Goal: Navigation & Orientation: Find specific page/section

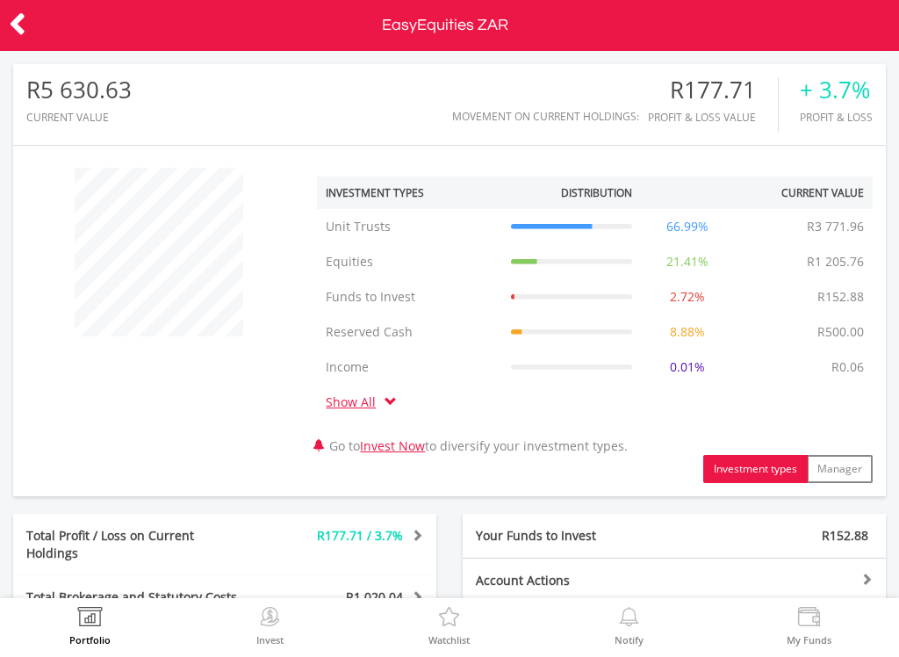
click at [9, 21] on icon at bounding box center [18, 24] width 18 height 34
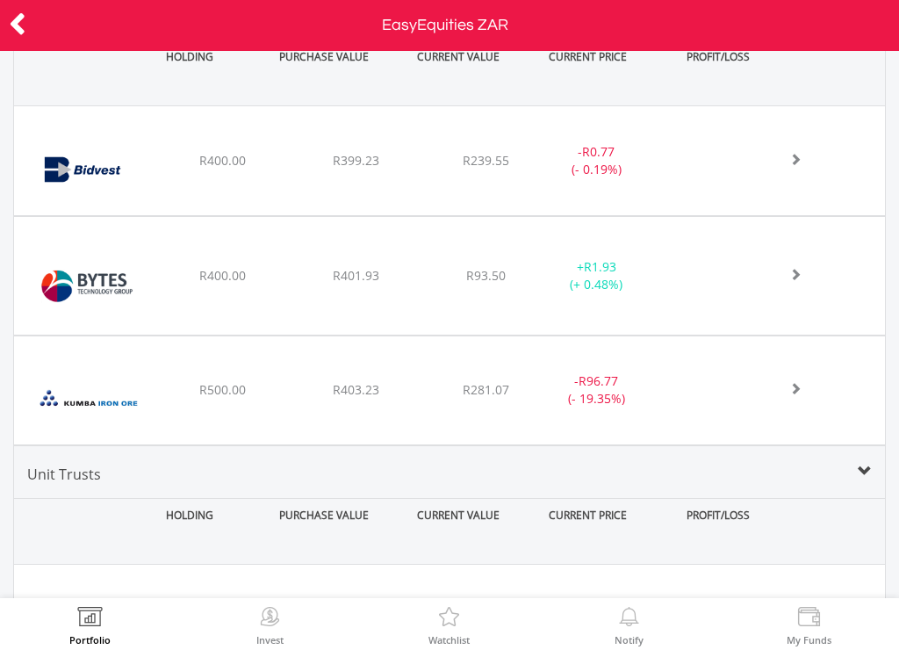
scroll to position [169, 291]
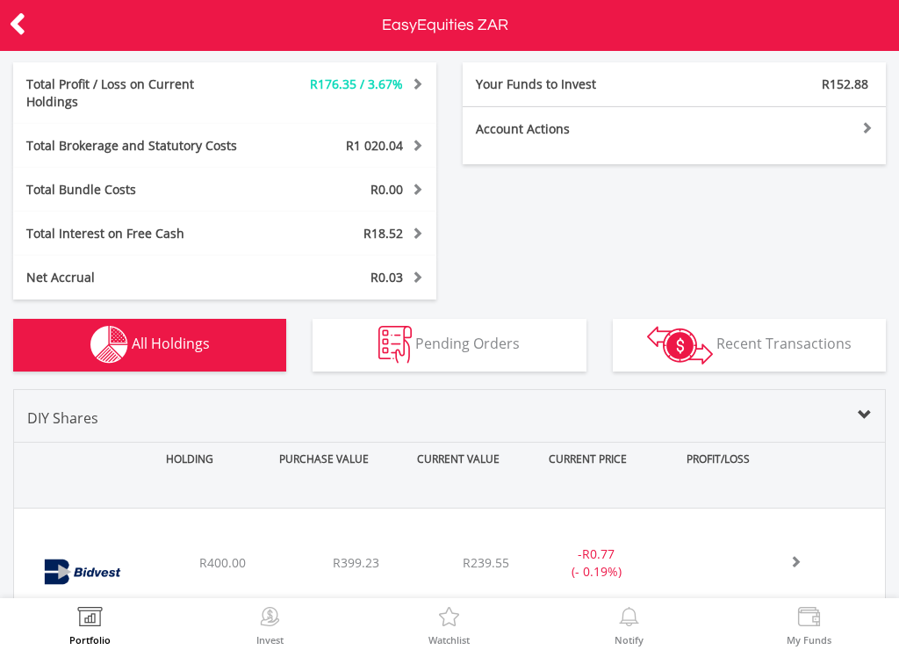
click at [20, 8] on icon at bounding box center [18, 24] width 18 height 34
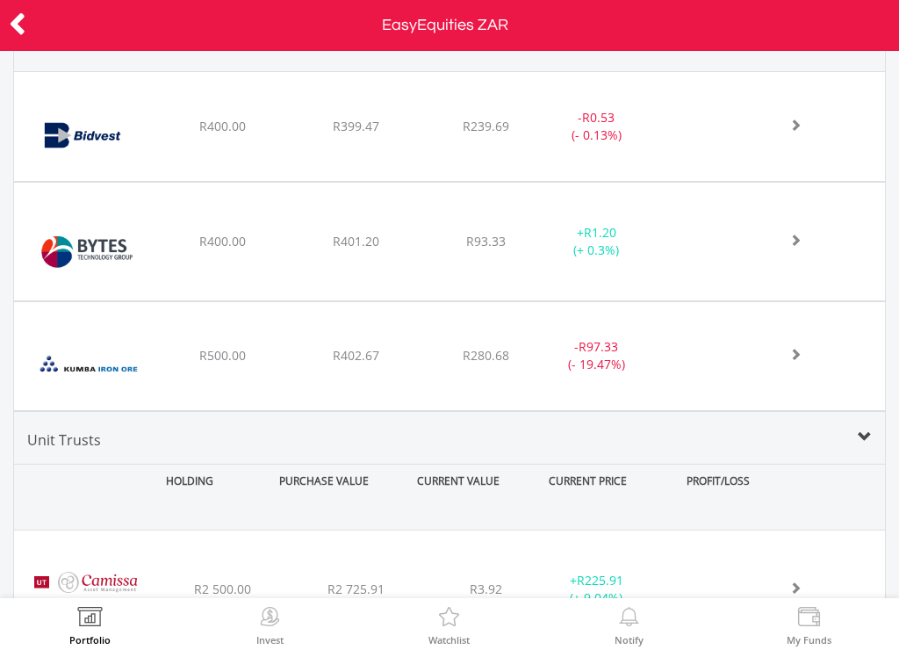
scroll to position [169, 291]
click at [5, 11] on div at bounding box center [45, 25] width 90 height 37
click at [18, 18] on icon at bounding box center [18, 24] width 18 height 34
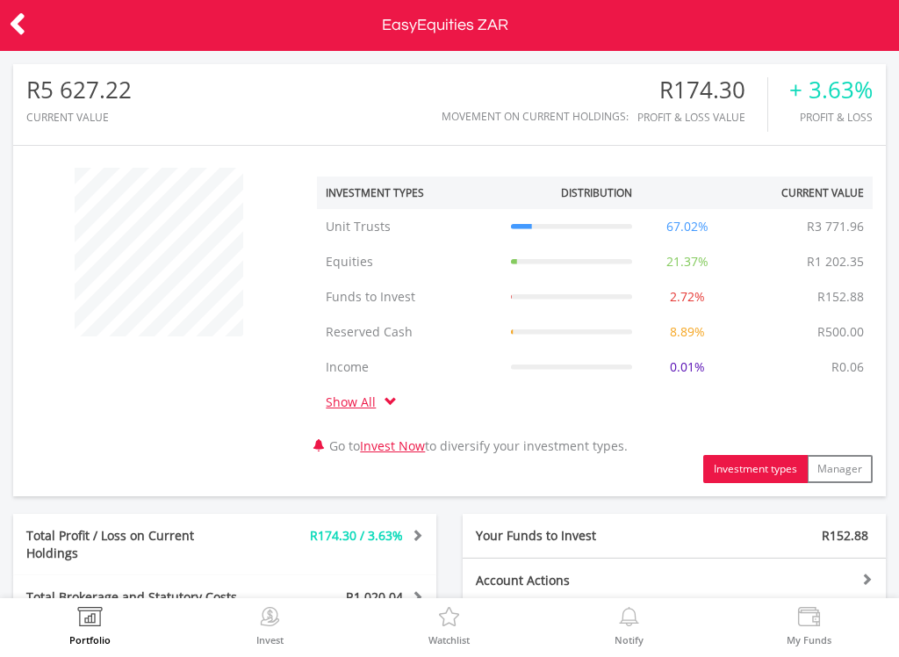
scroll to position [169, 291]
click at [5, 4] on header "EasyEquities ZAR" at bounding box center [449, 25] width 899 height 51
click at [9, 12] on icon at bounding box center [18, 24] width 18 height 34
click at [11, 21] on icon at bounding box center [18, 24] width 18 height 34
